Goal: Task Accomplishment & Management: Complete application form

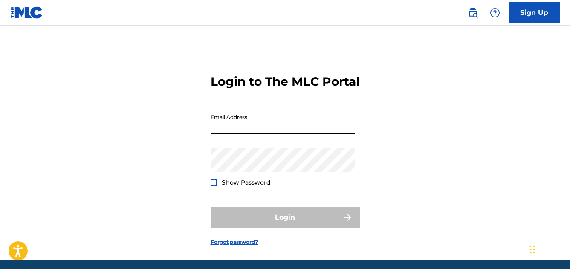
click at [255, 134] on input "Email Address" at bounding box center [283, 122] width 144 height 24
type input "[EMAIL_ADDRESS][DOMAIN_NAME]"
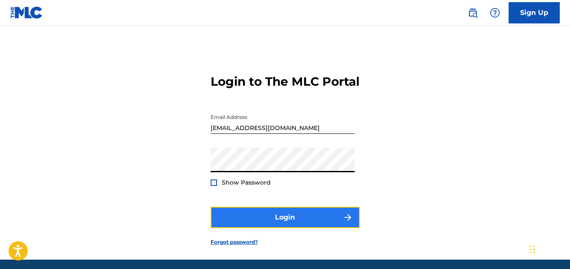
click at [303, 225] on button "Login" at bounding box center [285, 217] width 149 height 21
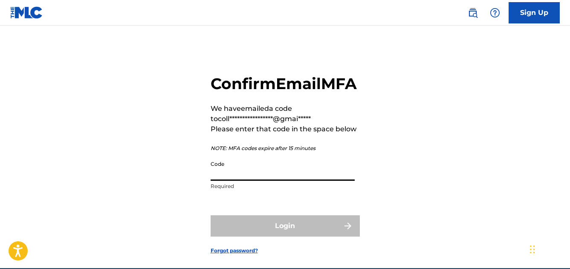
click at [257, 181] on input "Code" at bounding box center [283, 168] width 144 height 24
paste input "645142"
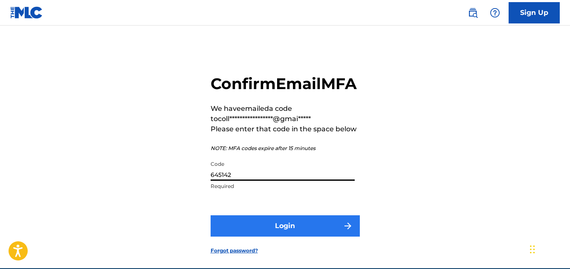
type input "645142"
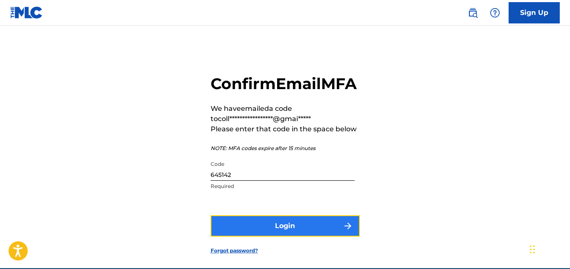
click at [239, 236] on button "Login" at bounding box center [285, 225] width 149 height 21
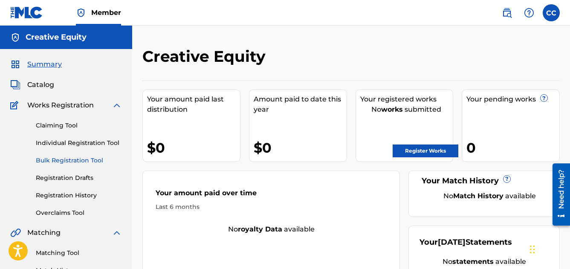
click at [49, 161] on link "Bulk Registration Tool" at bounding box center [79, 160] width 86 height 9
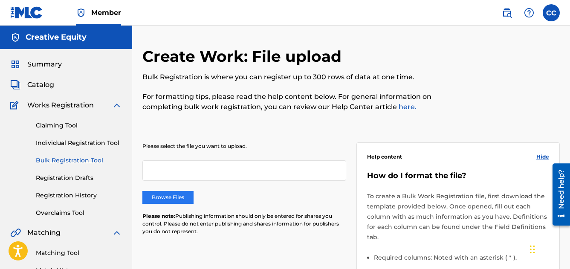
click at [174, 194] on label "Browse Files" at bounding box center [167, 197] width 51 height 13
click at [0, 0] on input "Browse Files" at bounding box center [0, 0] width 0 height 0
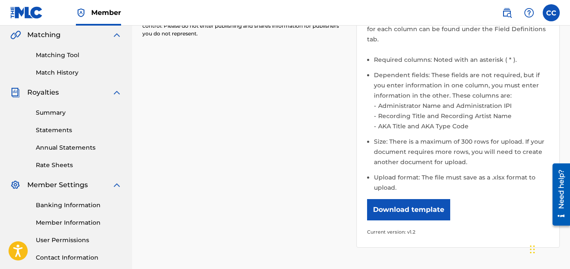
scroll to position [265, 0]
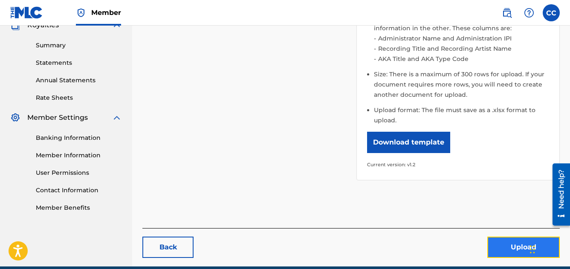
click at [501, 251] on button "Upload" at bounding box center [523, 246] width 72 height 21
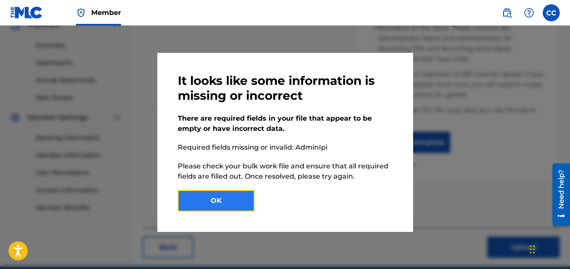
click at [220, 199] on button "OK" at bounding box center [216, 200] width 77 height 21
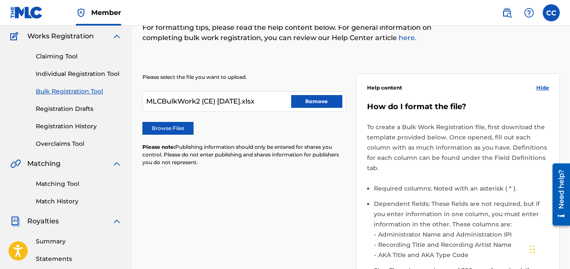
scroll to position [0, 0]
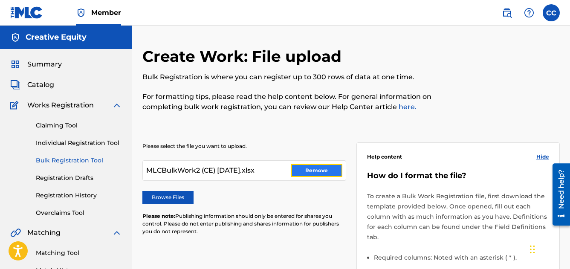
click at [303, 172] on button "Remove" at bounding box center [316, 170] width 51 height 13
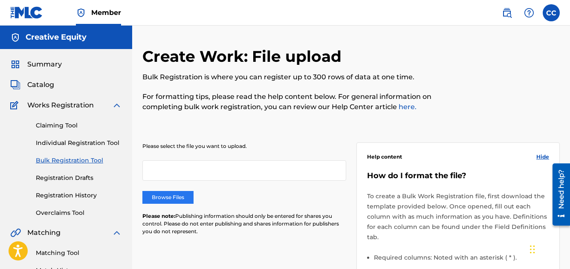
click at [171, 196] on label "Browse Files" at bounding box center [167, 197] width 51 height 13
click at [0, 0] on input "Browse Files" at bounding box center [0, 0] width 0 height 0
click at [157, 199] on label "Browse Files" at bounding box center [167, 197] width 51 height 13
click at [0, 0] on input "Browse Files" at bounding box center [0, 0] width 0 height 0
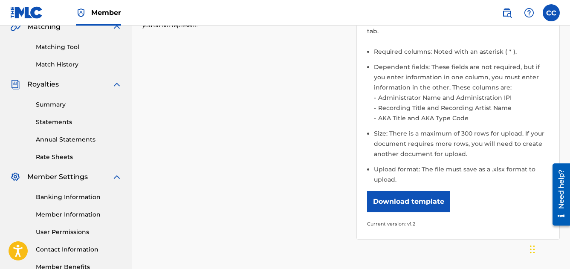
scroll to position [303, 0]
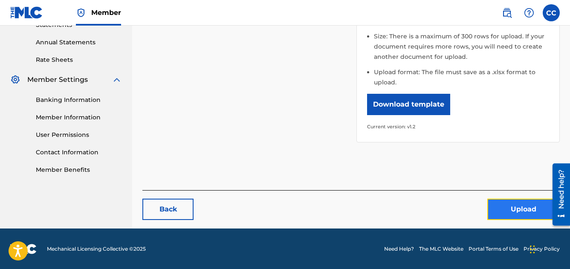
click at [509, 207] on button "Upload" at bounding box center [523, 209] width 72 height 21
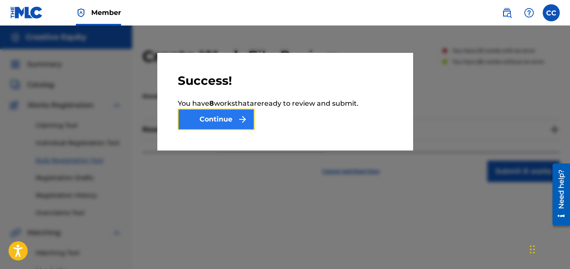
click at [221, 120] on button "Continue" at bounding box center [216, 119] width 77 height 21
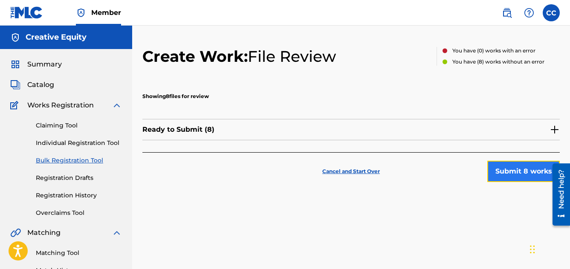
click at [490, 175] on button "Submit 8 works" at bounding box center [523, 171] width 72 height 21
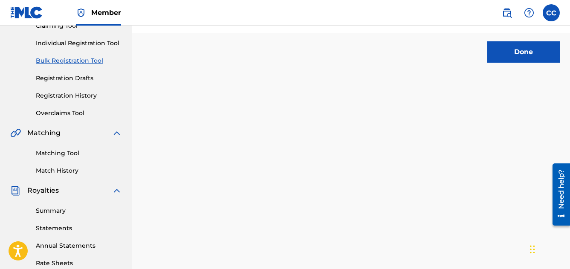
scroll to position [105, 0]
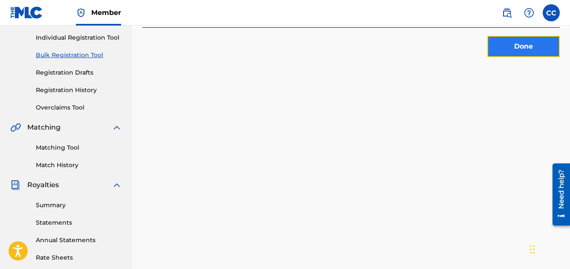
click at [526, 50] on button "Done" at bounding box center [523, 46] width 72 height 21
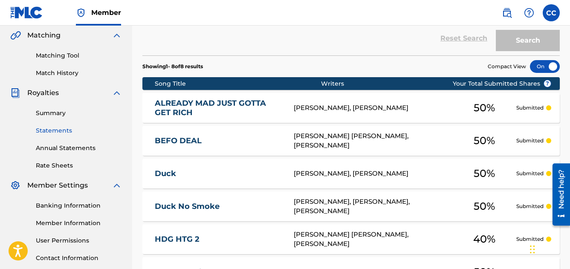
scroll to position [198, 0]
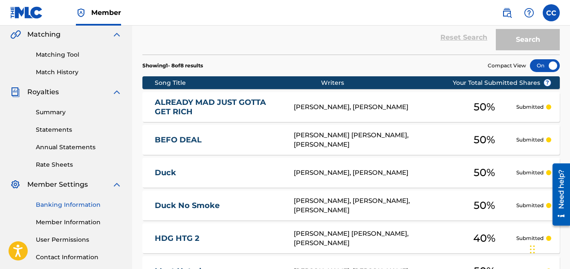
click at [56, 200] on link "Banking Information" at bounding box center [79, 204] width 86 height 9
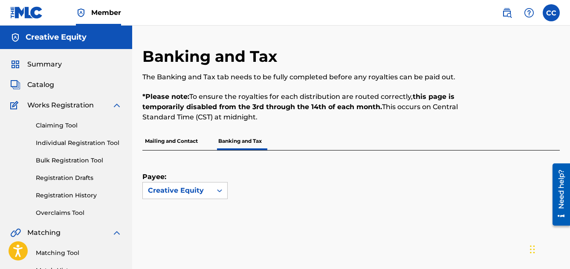
click at [159, 139] on p "Mailing and Contact" at bounding box center [171, 141] width 58 height 18
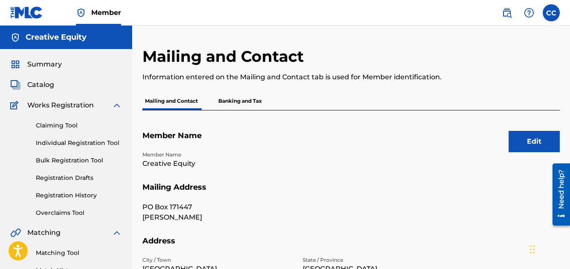
click at [242, 102] on p "Banking and Tax" at bounding box center [240, 101] width 49 height 18
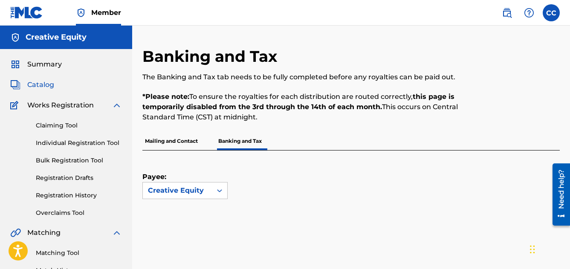
click at [42, 83] on span "Catalog" at bounding box center [40, 85] width 27 height 10
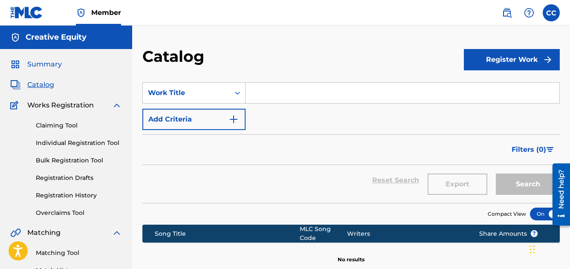
click at [46, 64] on span "Summary" at bounding box center [44, 64] width 35 height 10
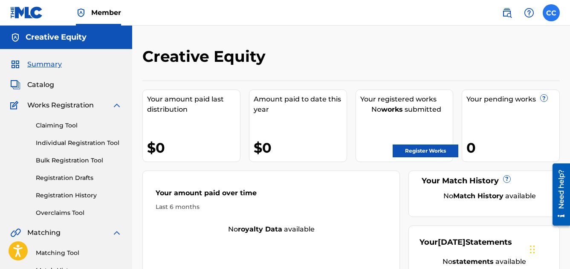
click at [551, 14] on label at bounding box center [550, 12] width 17 height 17
click at [551, 13] on input "CC [PERSON_NAME] [EMAIL_ADDRESS][DOMAIN_NAME] Notification Preferences Profile …" at bounding box center [551, 13] width 0 height 0
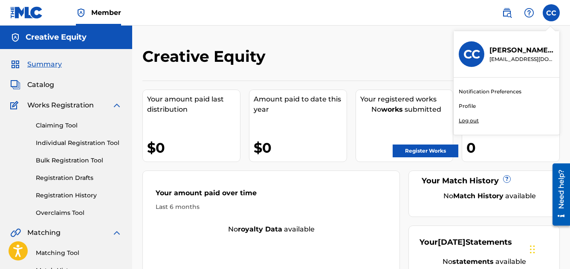
click at [461, 121] on p "Log out" at bounding box center [469, 121] width 20 height 8
click at [551, 13] on input "CC [PERSON_NAME] [EMAIL_ADDRESS][DOMAIN_NAME] Notification Preferences Profile …" at bounding box center [551, 13] width 0 height 0
